Goal: Information Seeking & Learning: Compare options

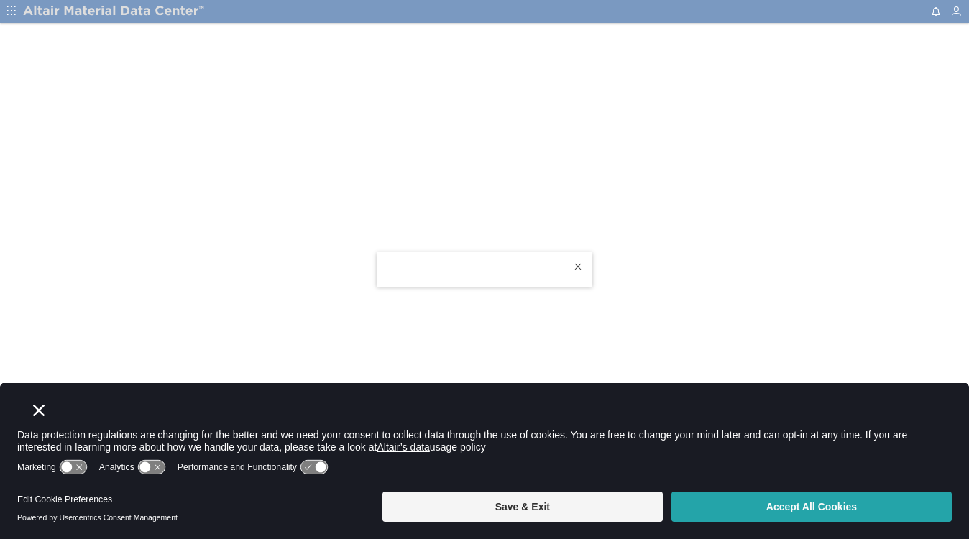
click at [815, 509] on button "Accept All Cookies" at bounding box center [811, 507] width 280 height 30
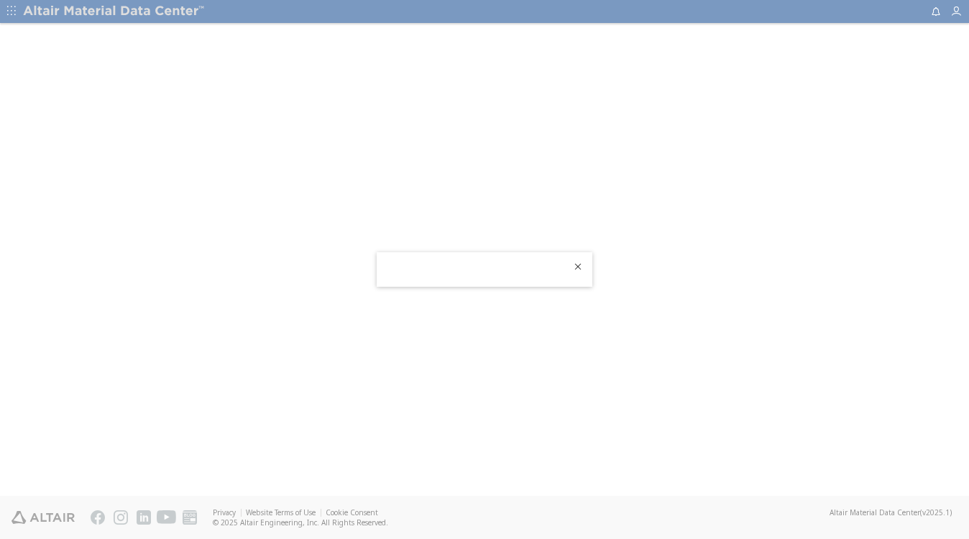
drag, startPoint x: 438, startPoint y: 262, endPoint x: 418, endPoint y: 227, distance: 40.2
click at [489, 253] on div at bounding box center [485, 260] width 216 height 17
click at [485, 265] on div at bounding box center [485, 269] width 216 height 34
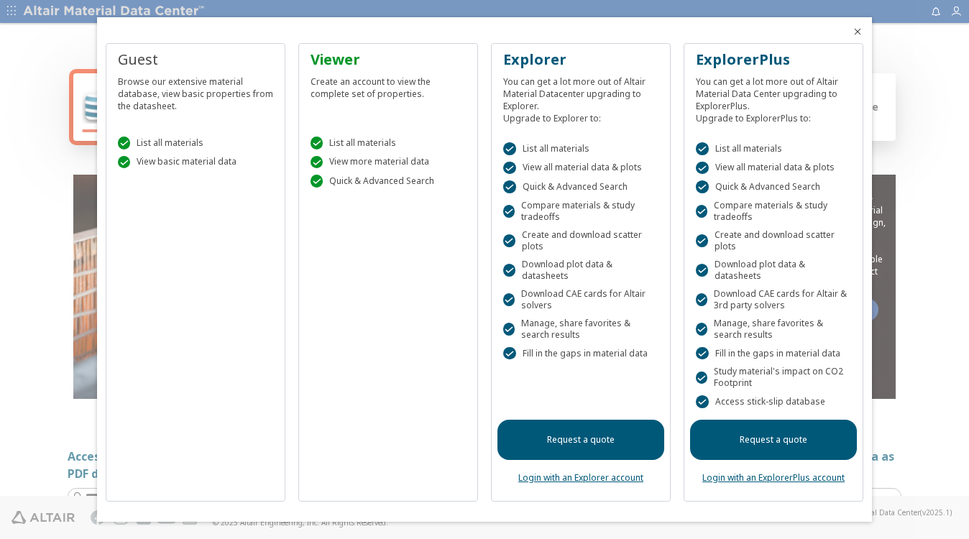
click at [856, 37] on icon "Close" at bounding box center [857, 31] width 11 height 11
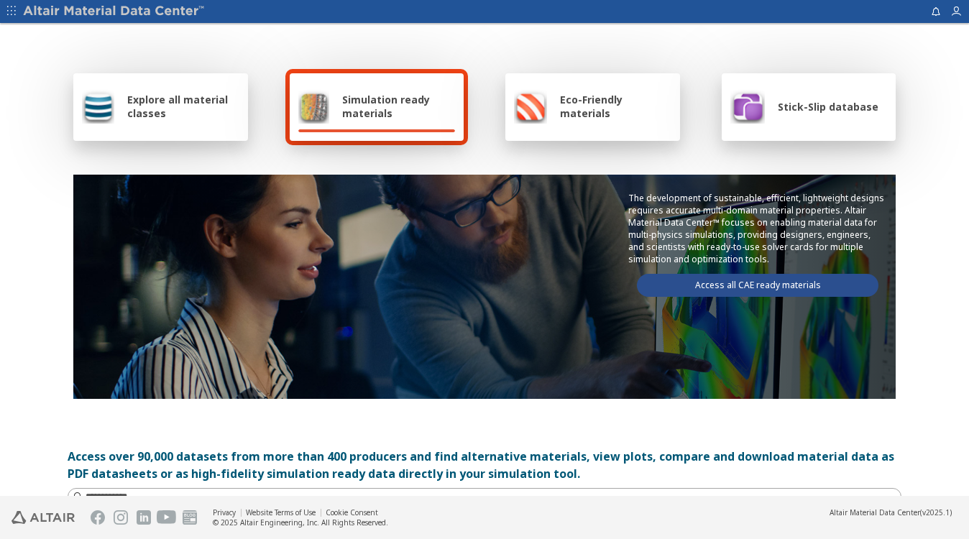
click at [201, 111] on span "Explore all material classes" at bounding box center [183, 106] width 112 height 27
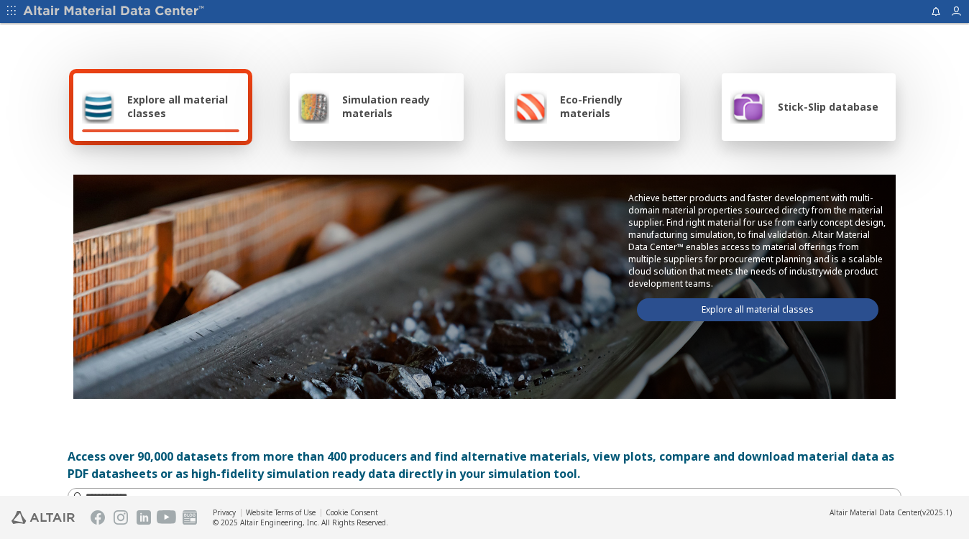
click at [169, 111] on span "Explore all material classes" at bounding box center [183, 106] width 112 height 27
click at [753, 311] on link "Explore all material classes" at bounding box center [757, 309] width 241 height 23
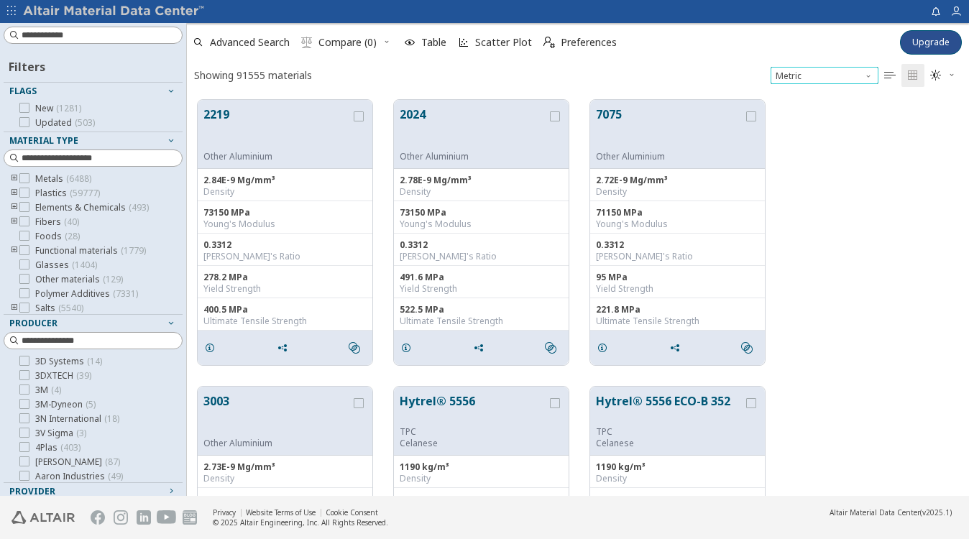
click at [866, 73] on span "Unit System" at bounding box center [869, 72] width 11 height 11
click at [17, 306] on icon "toogle group" at bounding box center [14, 308] width 10 height 11
click at [14, 178] on icon "toogle group" at bounding box center [14, 178] width 10 height 11
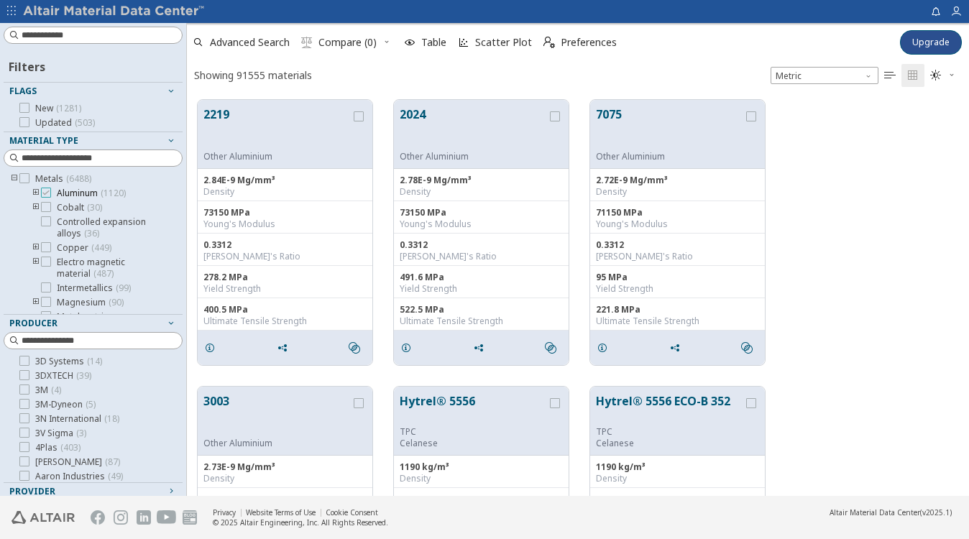
click at [46, 190] on icon at bounding box center [46, 193] width 10 height 10
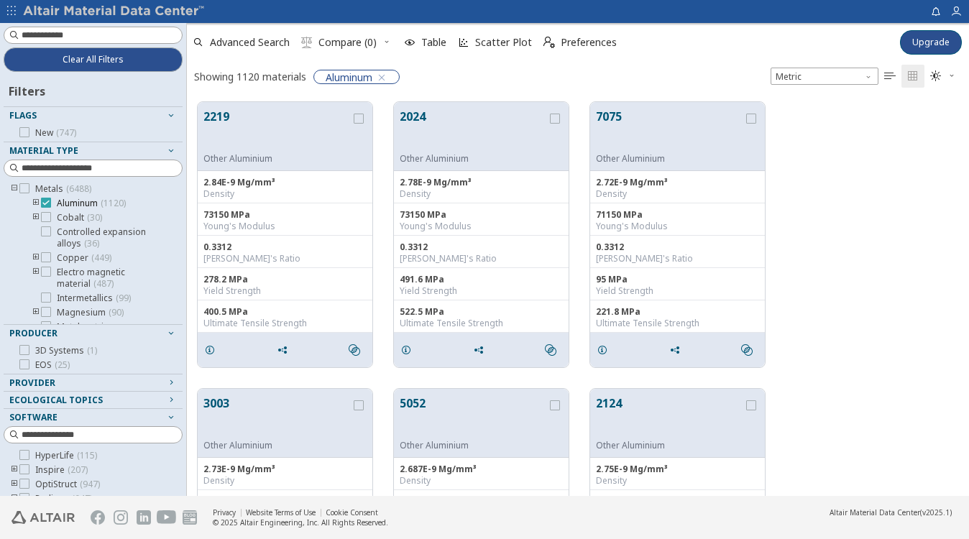
scroll to position [392, 770]
click at [35, 201] on icon "toogle group" at bounding box center [36, 203] width 10 height 11
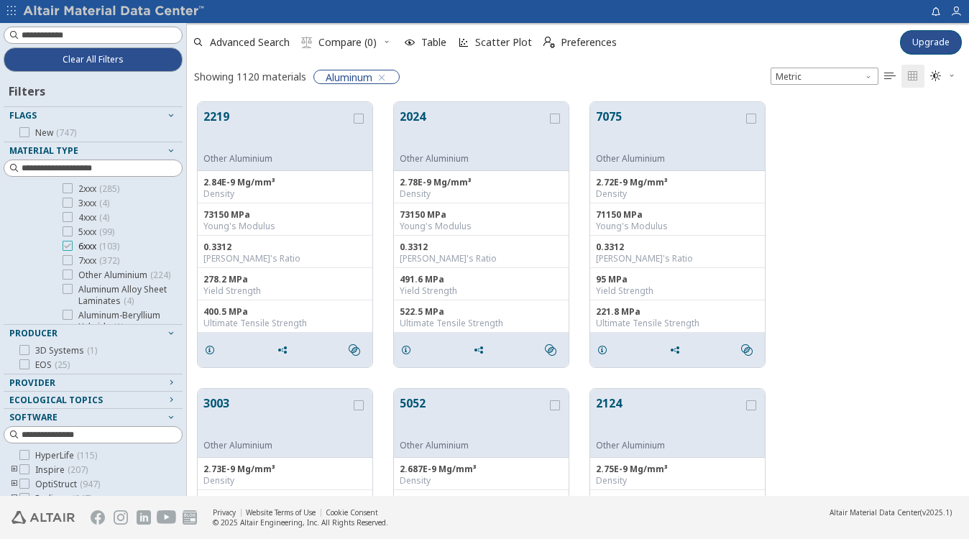
click at [70, 244] on icon at bounding box center [68, 246] width 10 height 10
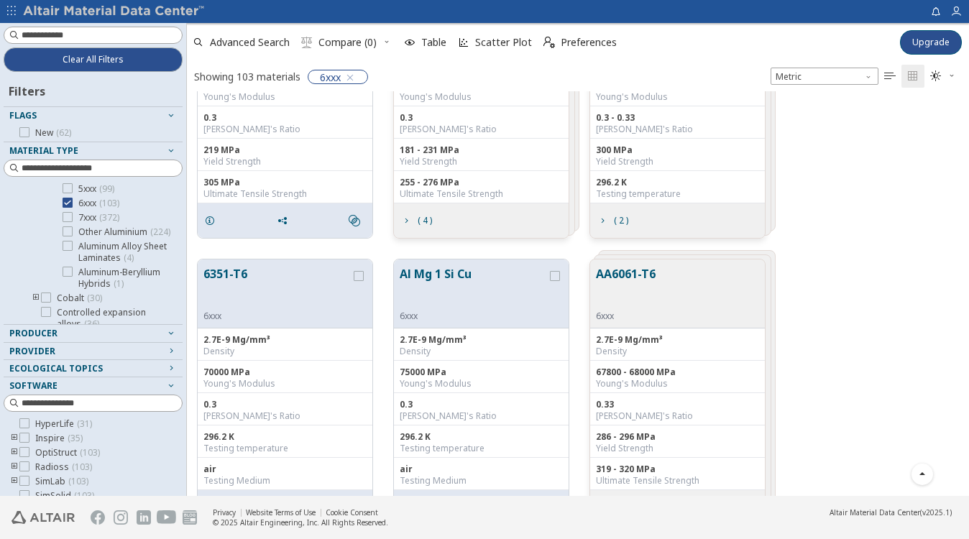
scroll to position [172, 0]
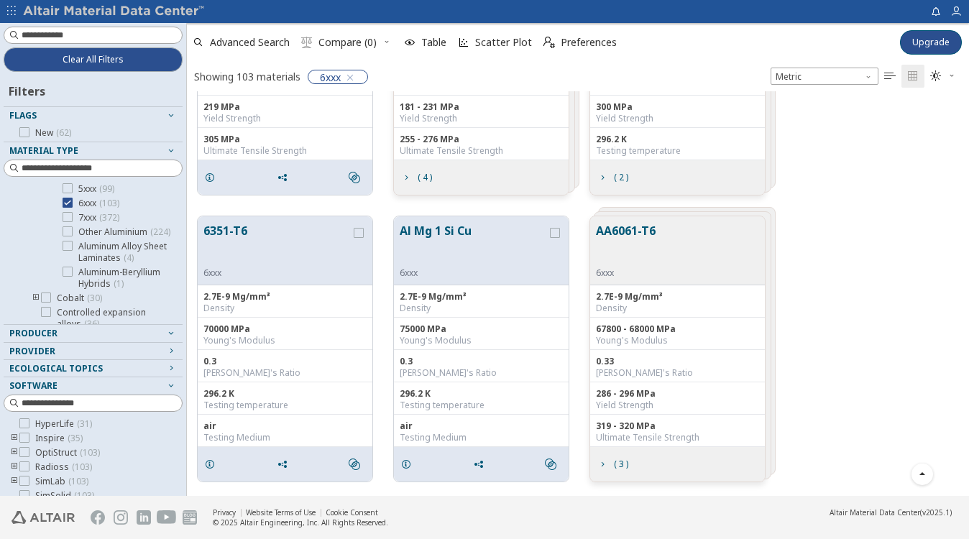
click at [748, 224] on div "AA6061-T6 6xxx" at bounding box center [677, 250] width 175 height 69
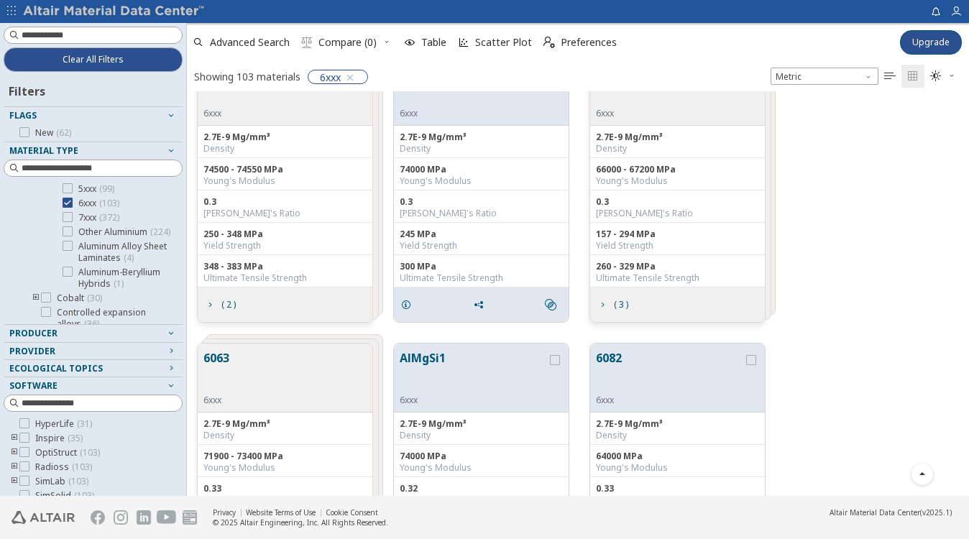
scroll to position [819, 0]
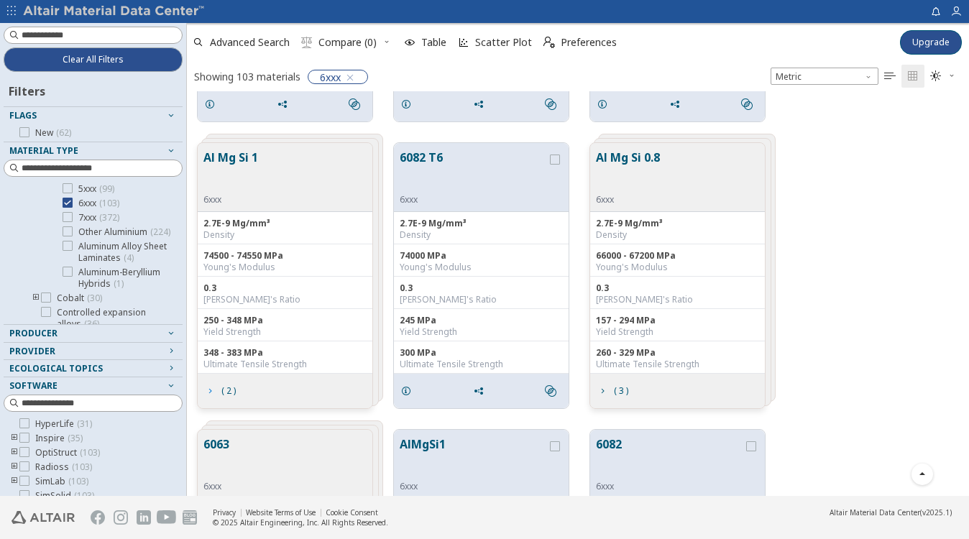
click at [210, 392] on icon "grid" at bounding box center [209, 390] width 11 height 11
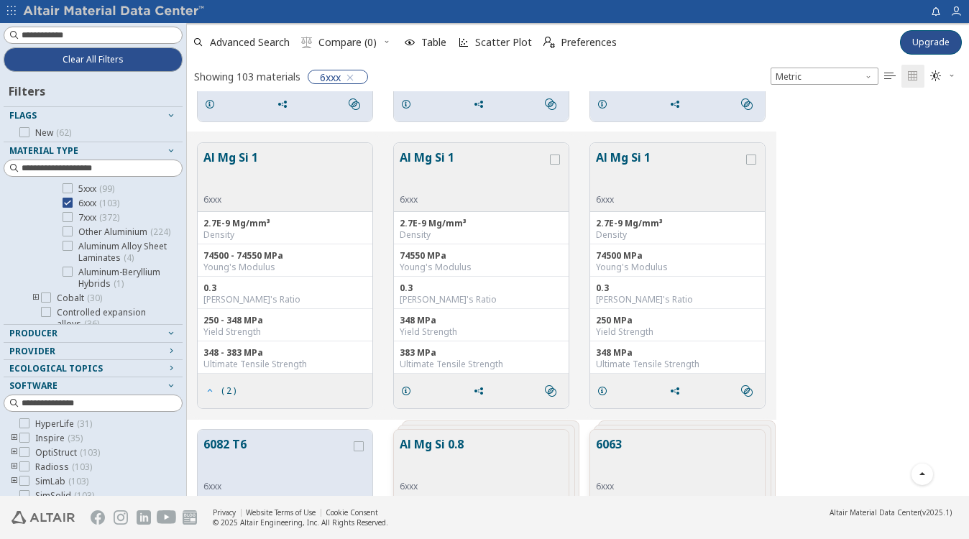
click at [211, 391] on icon "grid" at bounding box center [209, 390] width 11 height 11
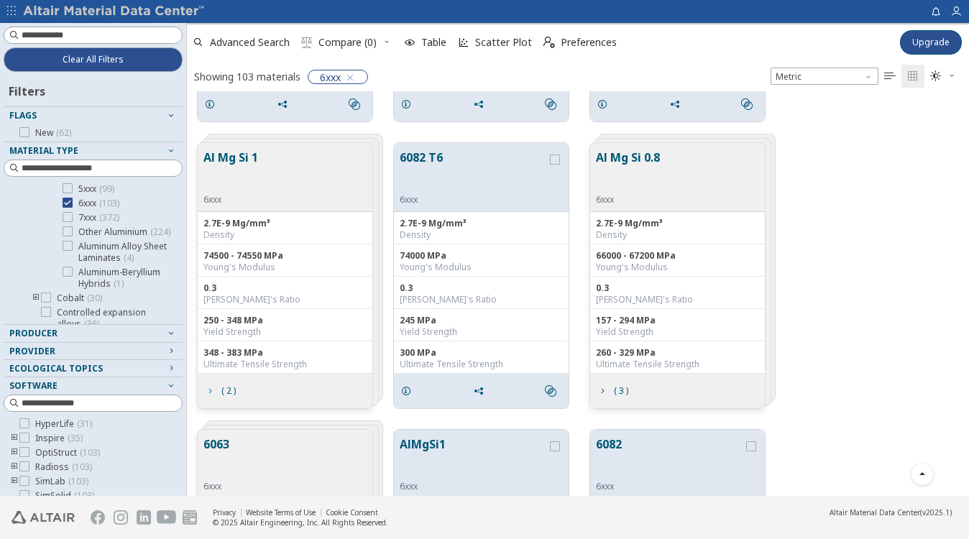
click at [211, 391] on icon "grid" at bounding box center [209, 390] width 11 height 11
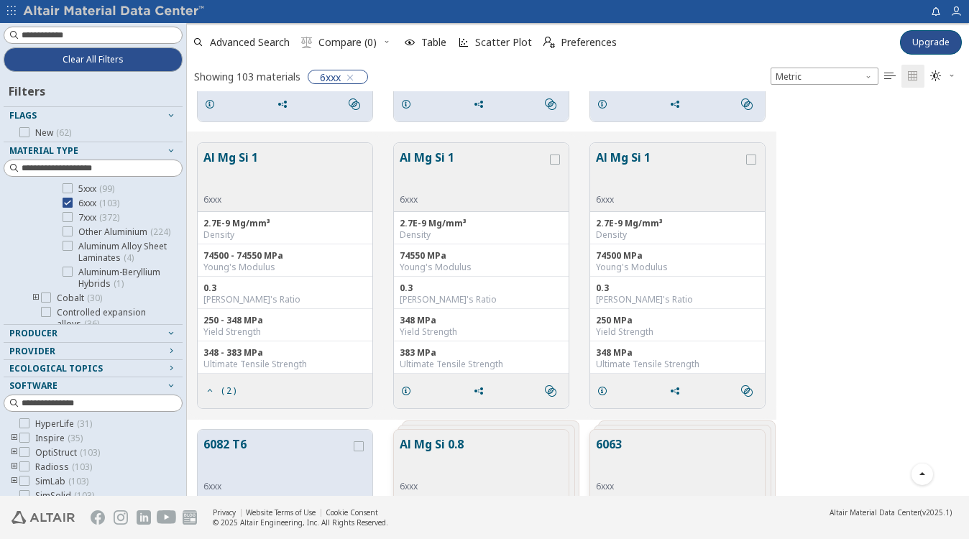
click at [911, 313] on div "Al Mg Si 1 6xxx 2.7E-9 Mg/mm³ Density 74500 - 74550 MPa Young's Modulus 0.3 Poi…" at bounding box center [578, 275] width 782 height 287
click at [558, 159] on icon "grid" at bounding box center [555, 160] width 10 height 10
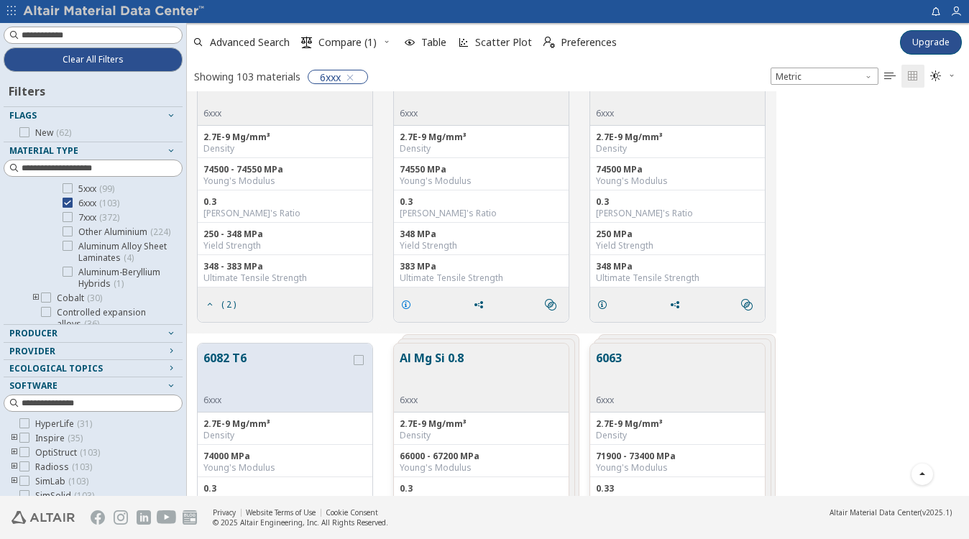
click at [404, 305] on icon "grid" at bounding box center [405, 304] width 11 height 11
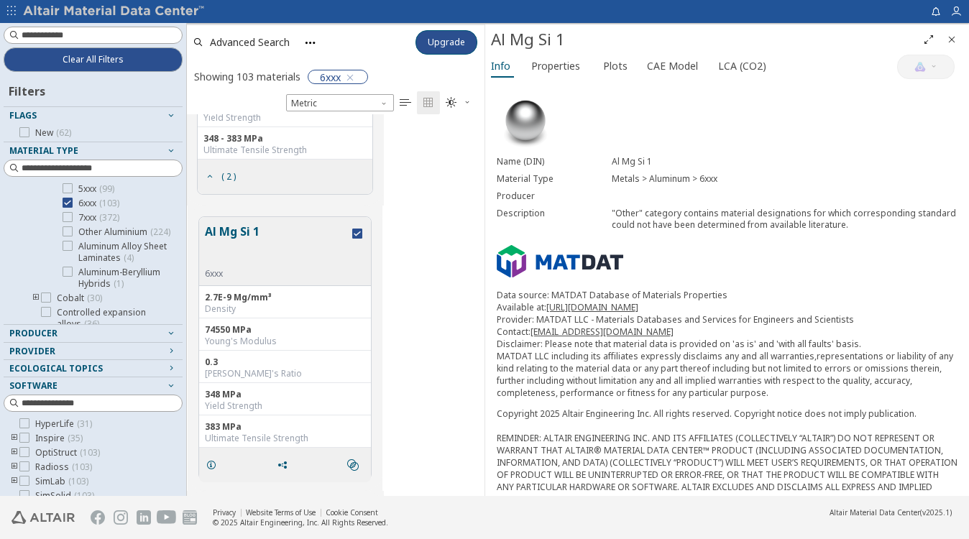
scroll to position [394, 310]
click at [953, 40] on icon "Close" at bounding box center [951, 39] width 11 height 11
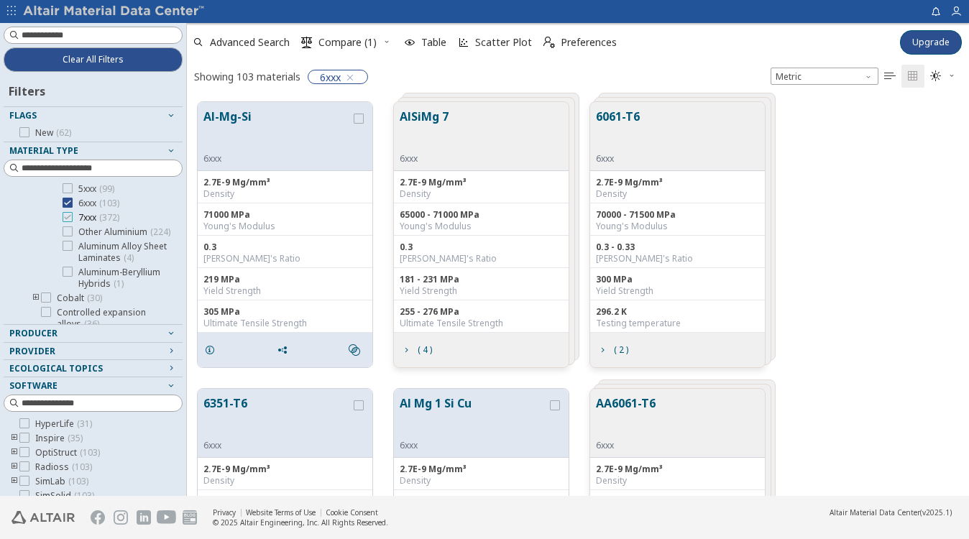
click at [67, 216] on icon at bounding box center [68, 217] width 10 height 10
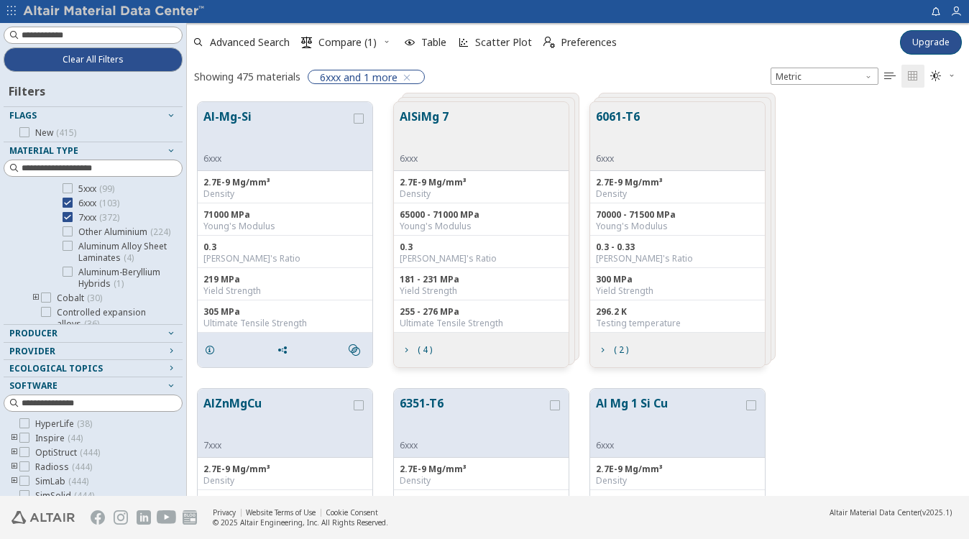
click at [69, 203] on icon at bounding box center [68, 203] width 10 height 10
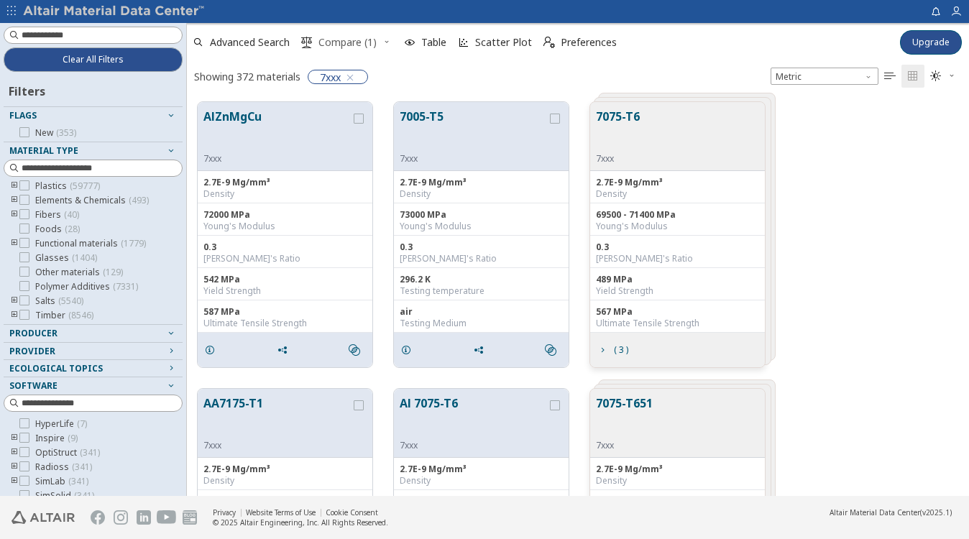
click at [331, 40] on span "Compare (1)" at bounding box center [347, 42] width 58 height 10
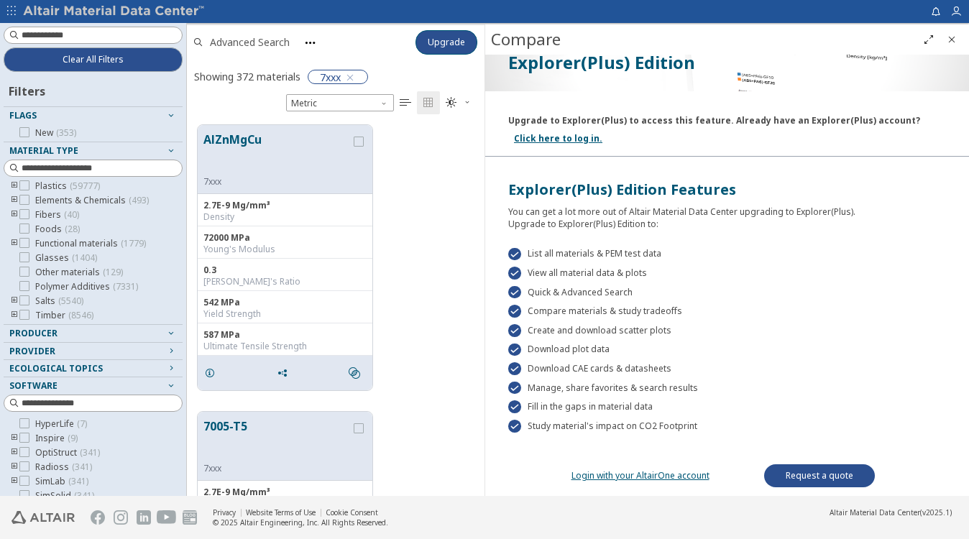
scroll to position [394, 310]
